Goal: Task Accomplishment & Management: Manage account settings

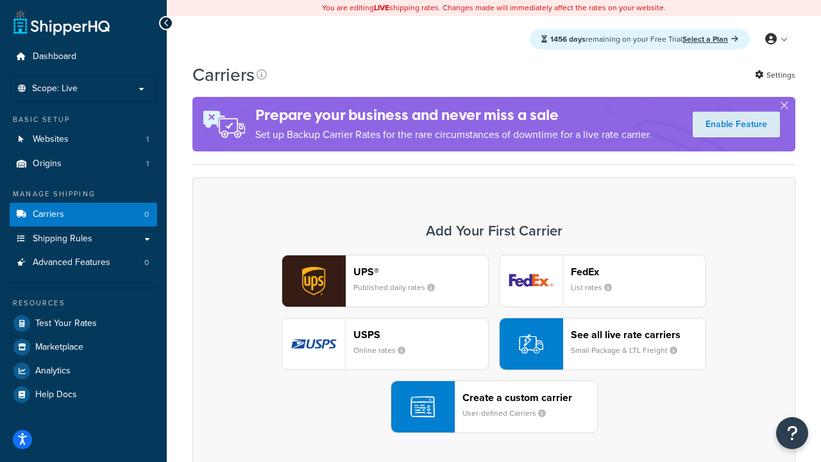
click at [494, 344] on div "UPS® Published daily rates FedEx List rates USPS Online rates See all live rate…" at bounding box center [494, 344] width 576 height 178
click at [638, 271] on header "FedEx" at bounding box center [638, 271] width 135 height 12
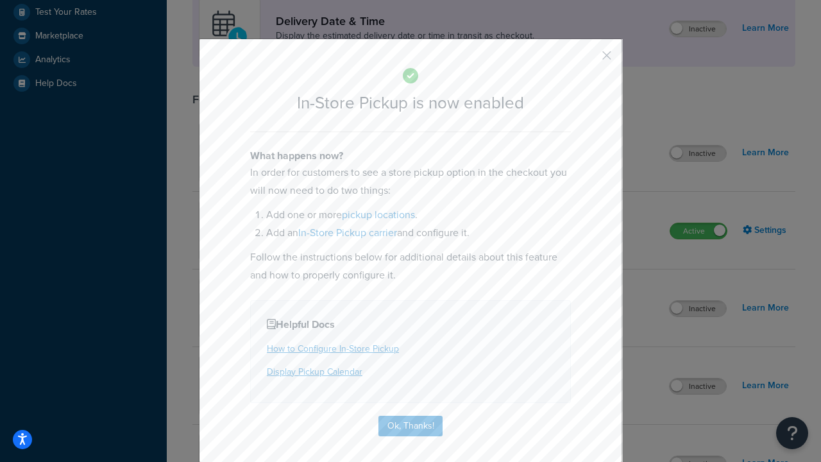
click at [587, 60] on button "button" at bounding box center [587, 59] width 3 height 3
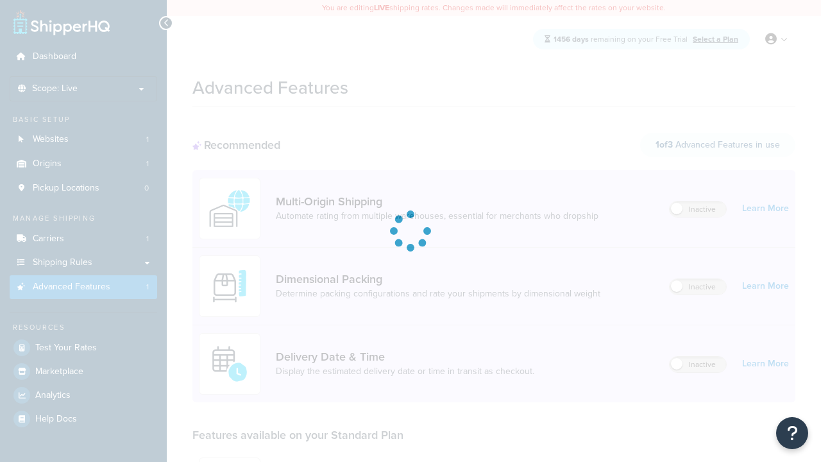
scroll to position [335, 0]
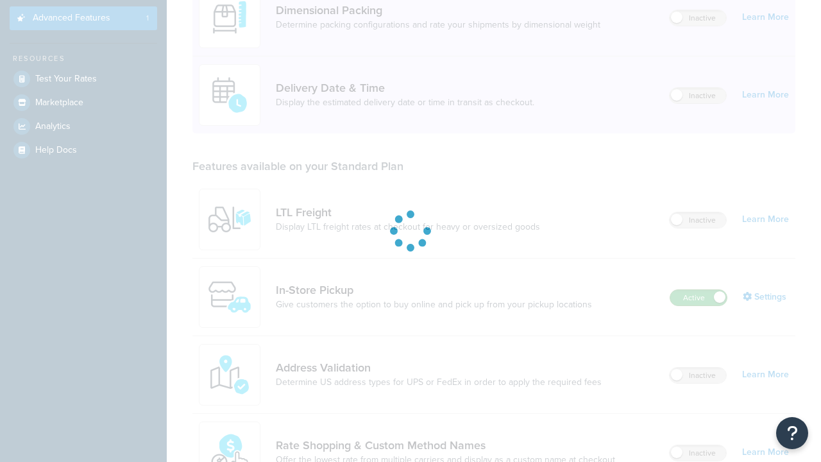
click at [698, 290] on label "Active" at bounding box center [698, 297] width 56 height 15
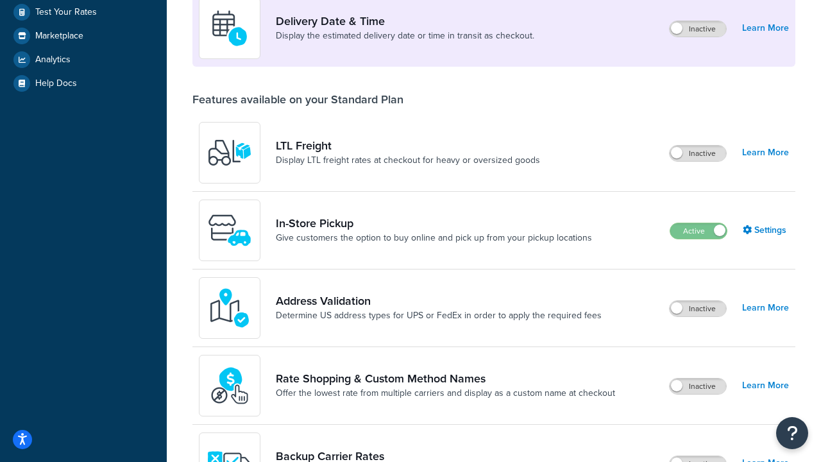
scroll to position [311, 0]
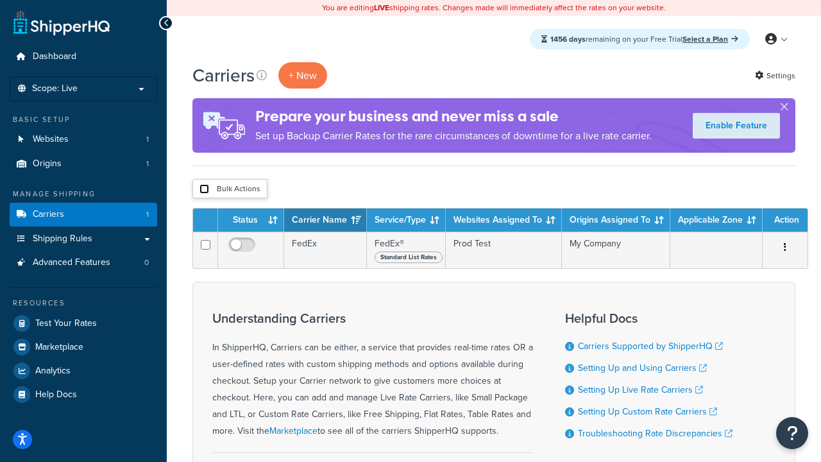
click at [204, 189] on input "checkbox" at bounding box center [204, 189] width 10 height 10
checkbox input "true"
click at [0, 0] on button "Delete" at bounding box center [0, 0] width 0 height 0
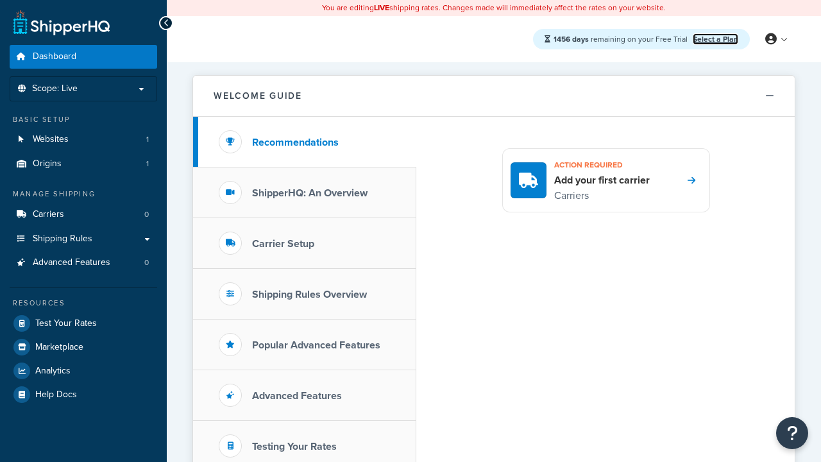
click at [715, 38] on link "Select a Plan" at bounding box center [715, 39] width 46 height 12
